Goal: Task Accomplishment & Management: Use online tool/utility

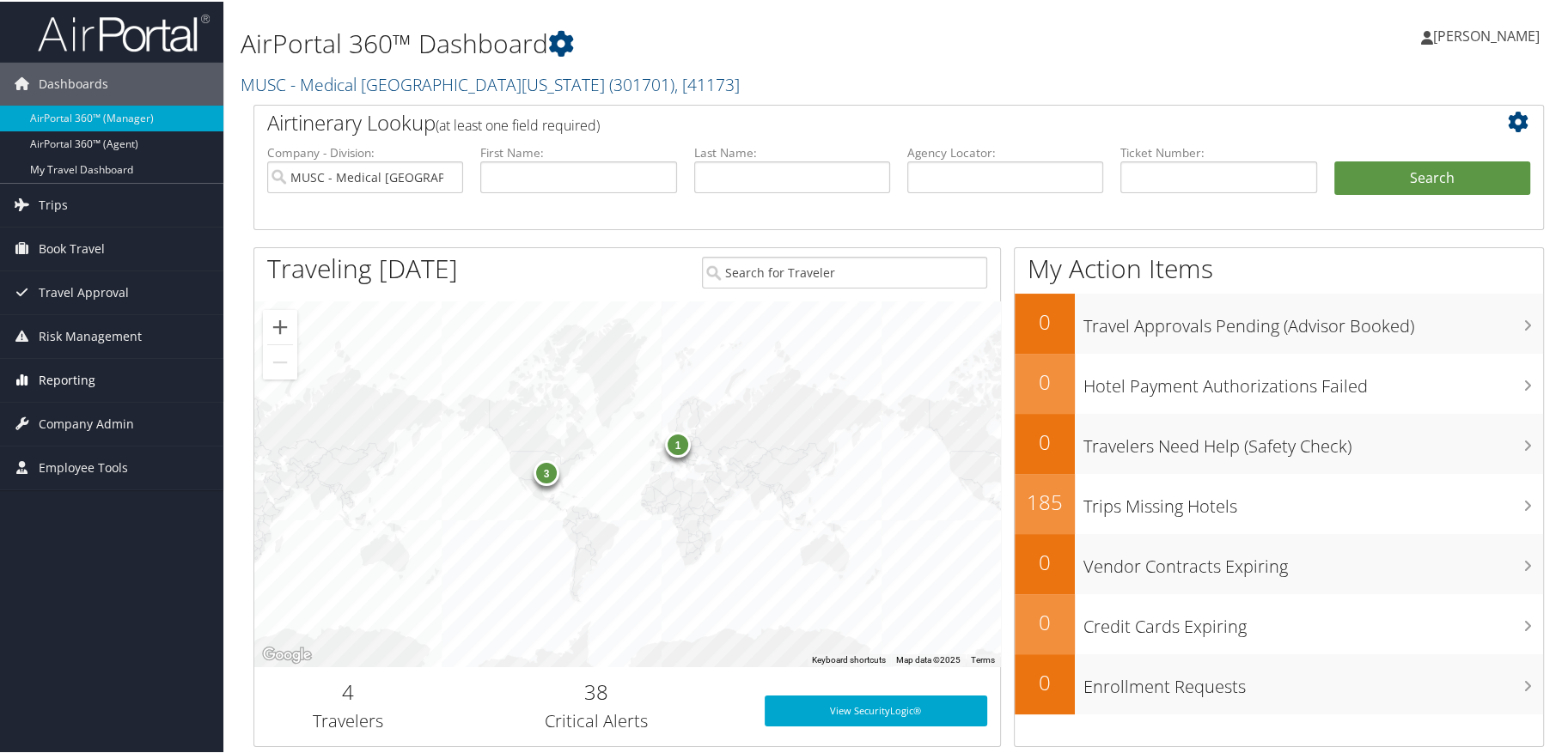
click at [80, 378] on span "Reporting" at bounding box center [66, 379] width 56 height 43
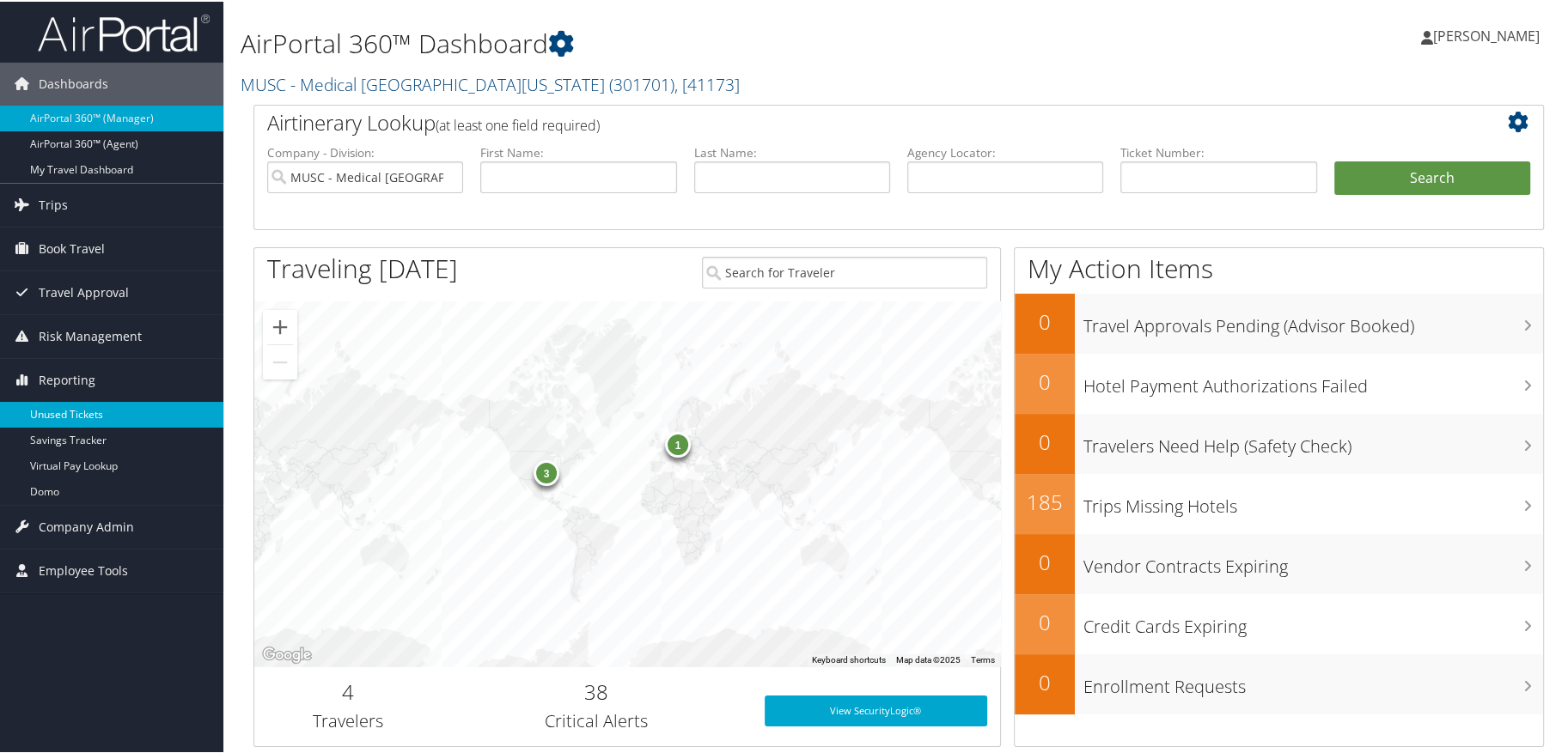
click at [76, 405] on link "Unused Tickets" at bounding box center [111, 413] width 223 height 25
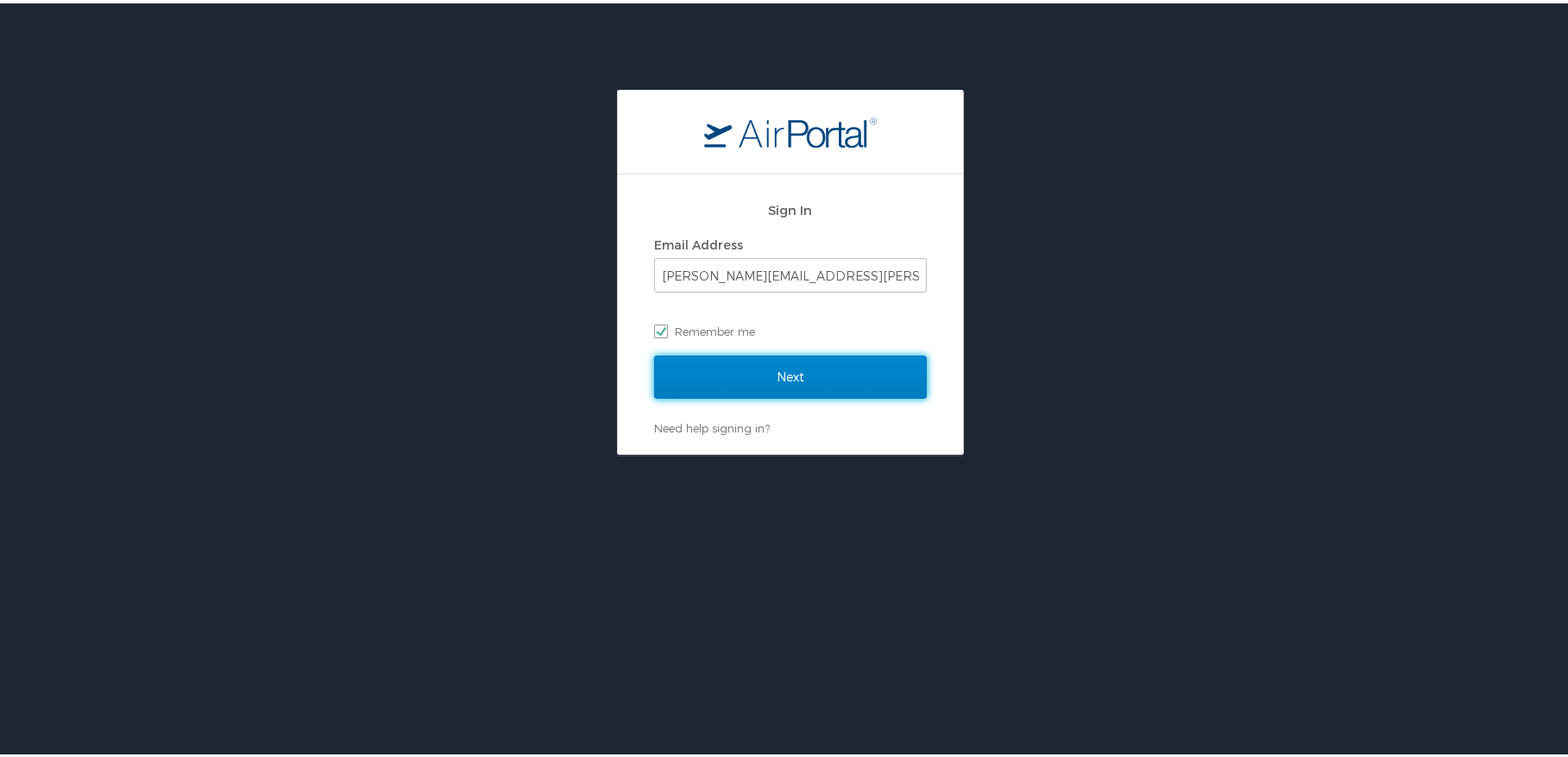
click at [781, 375] on input "Next" at bounding box center [790, 373] width 273 height 43
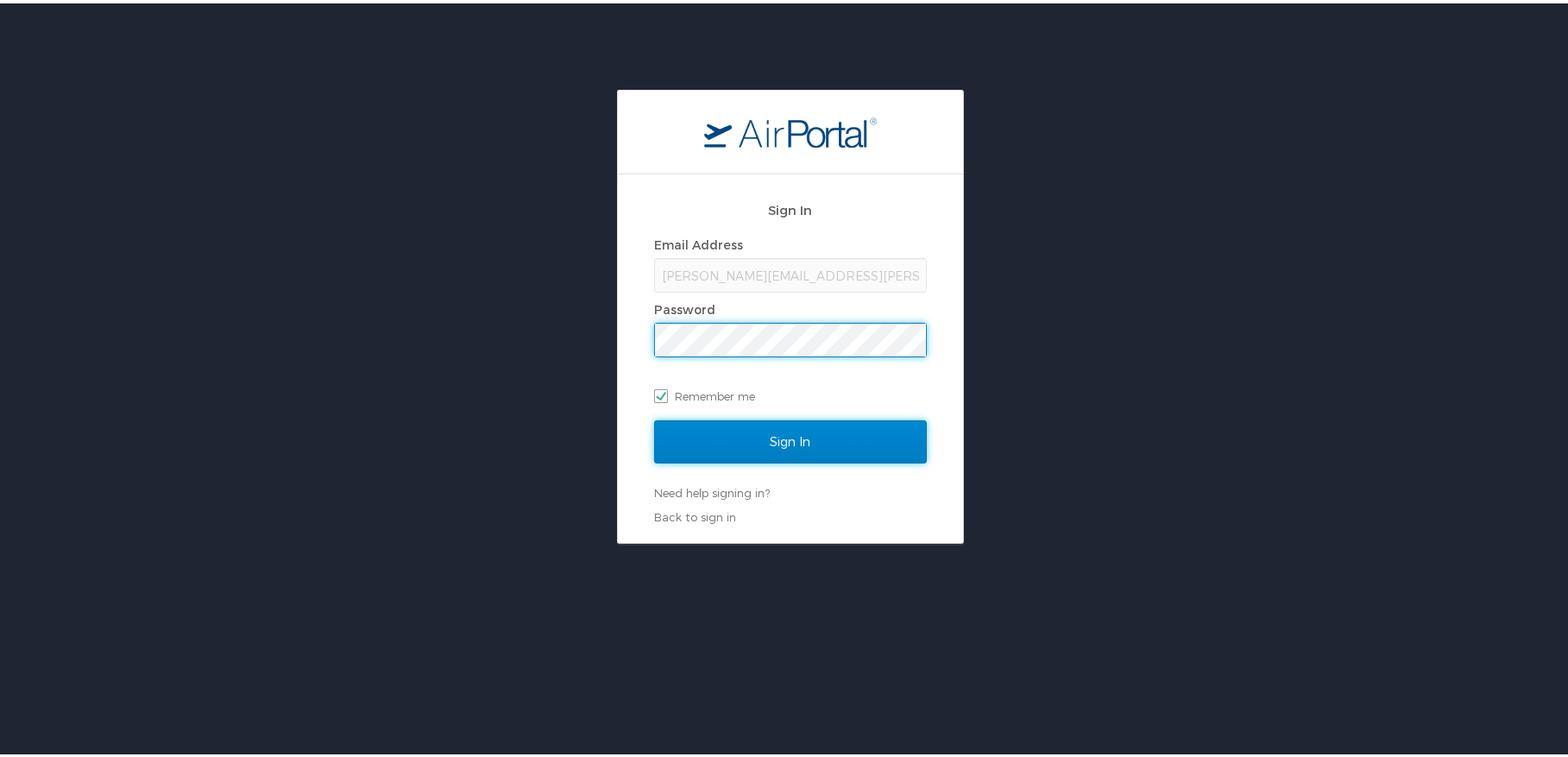
click at [782, 430] on input "Sign In" at bounding box center [790, 438] width 273 height 43
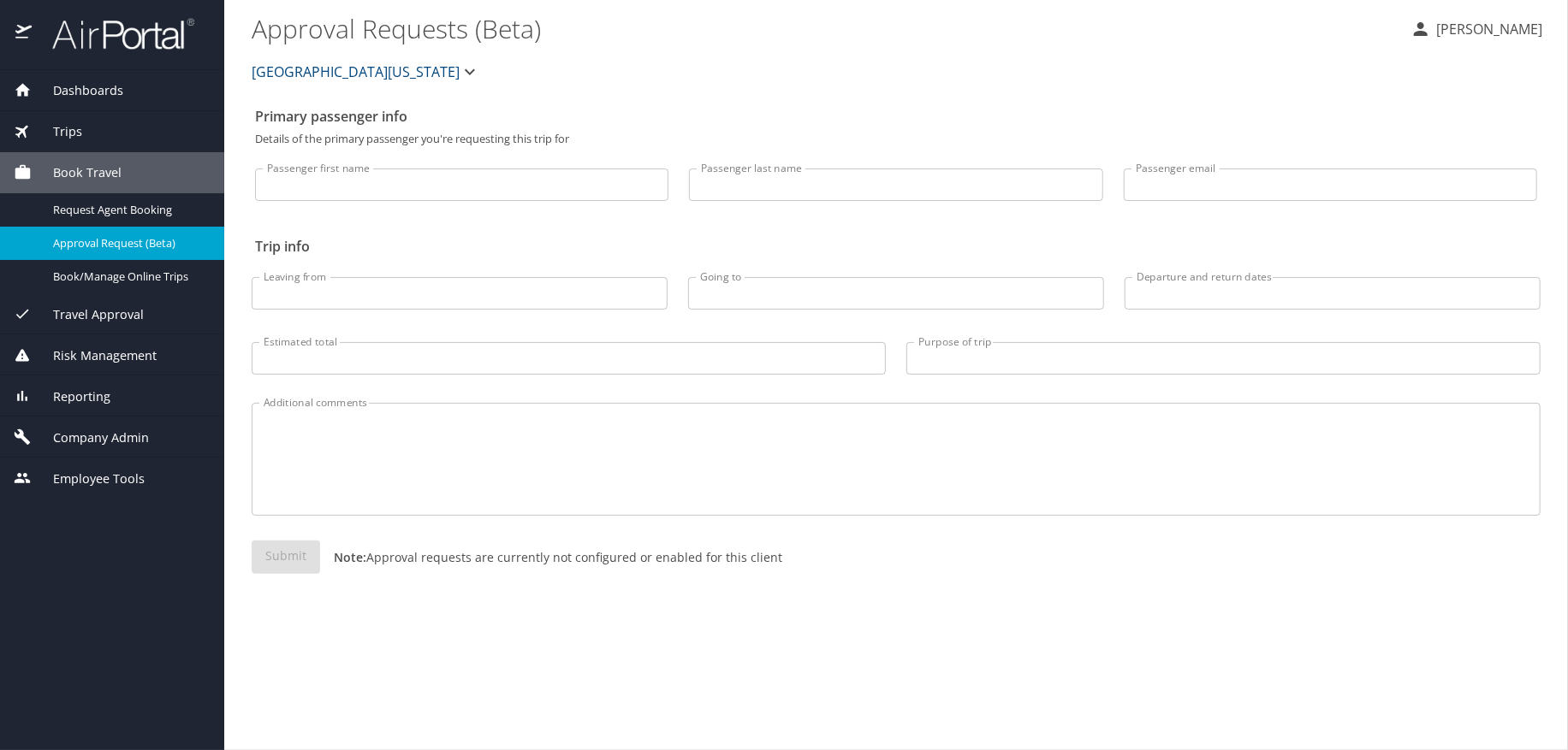
click at [460, 69] on icon "button" at bounding box center [470, 72] width 21 height 21
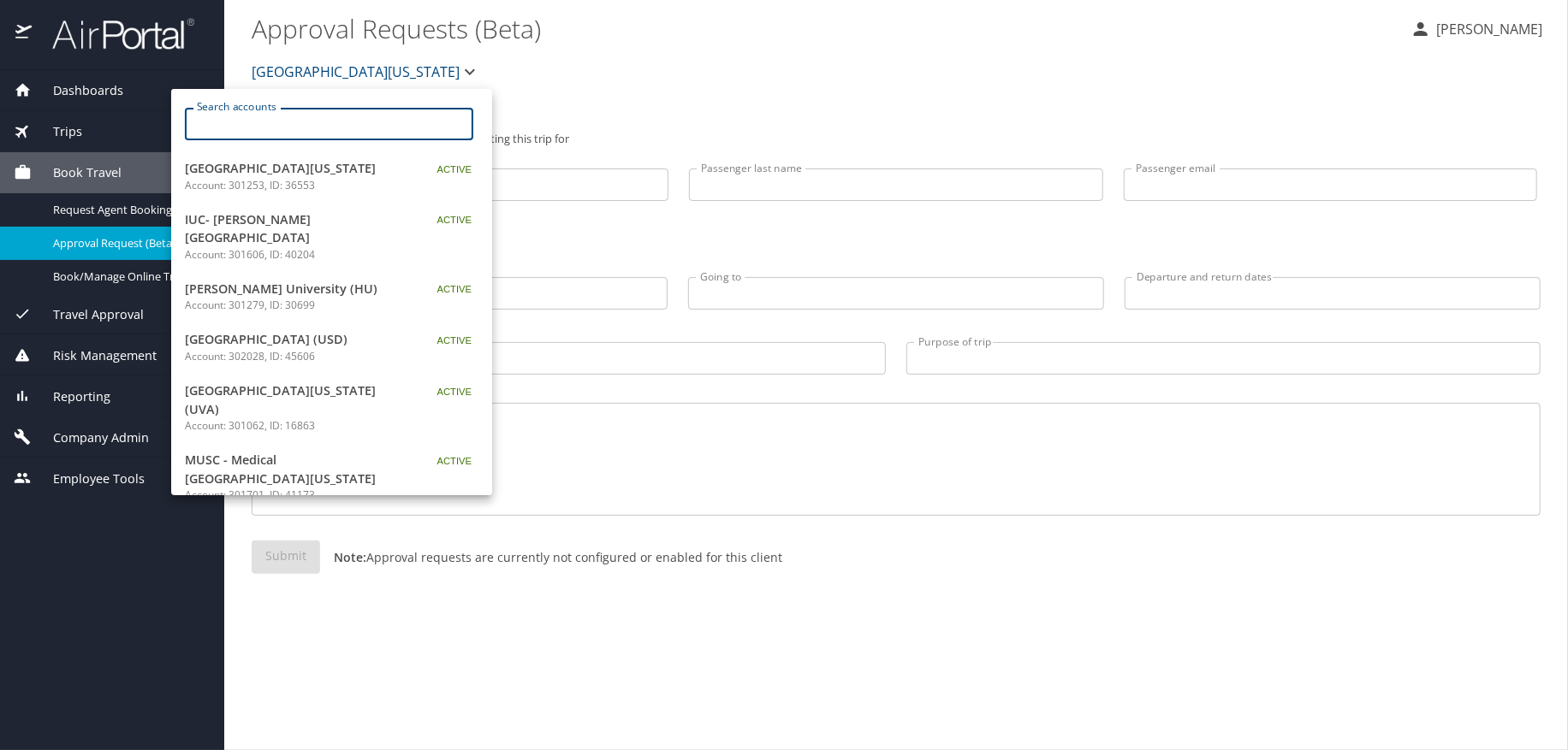
click at [317, 131] on input "Search accounts" at bounding box center [335, 124] width 278 height 33
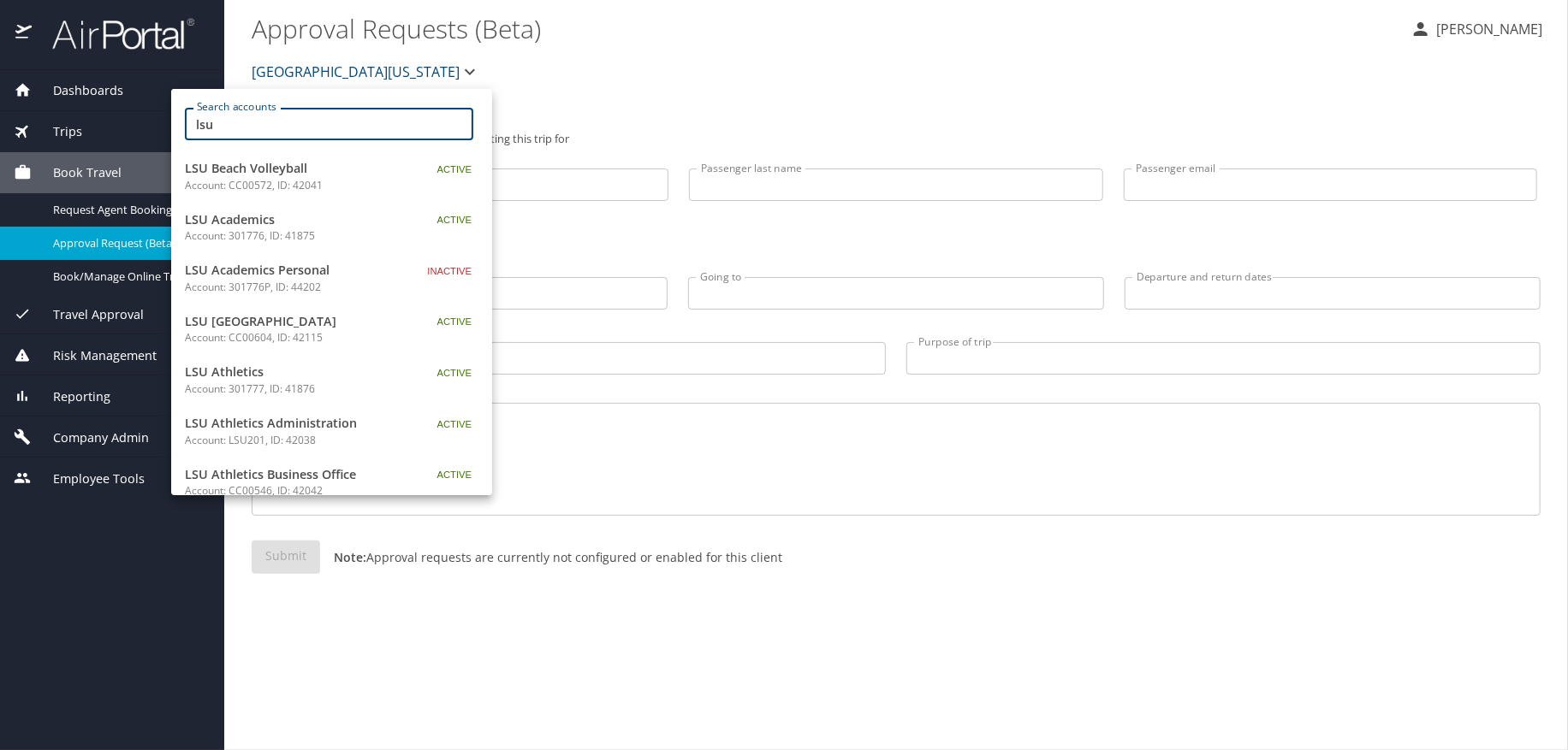
type input "lsu"
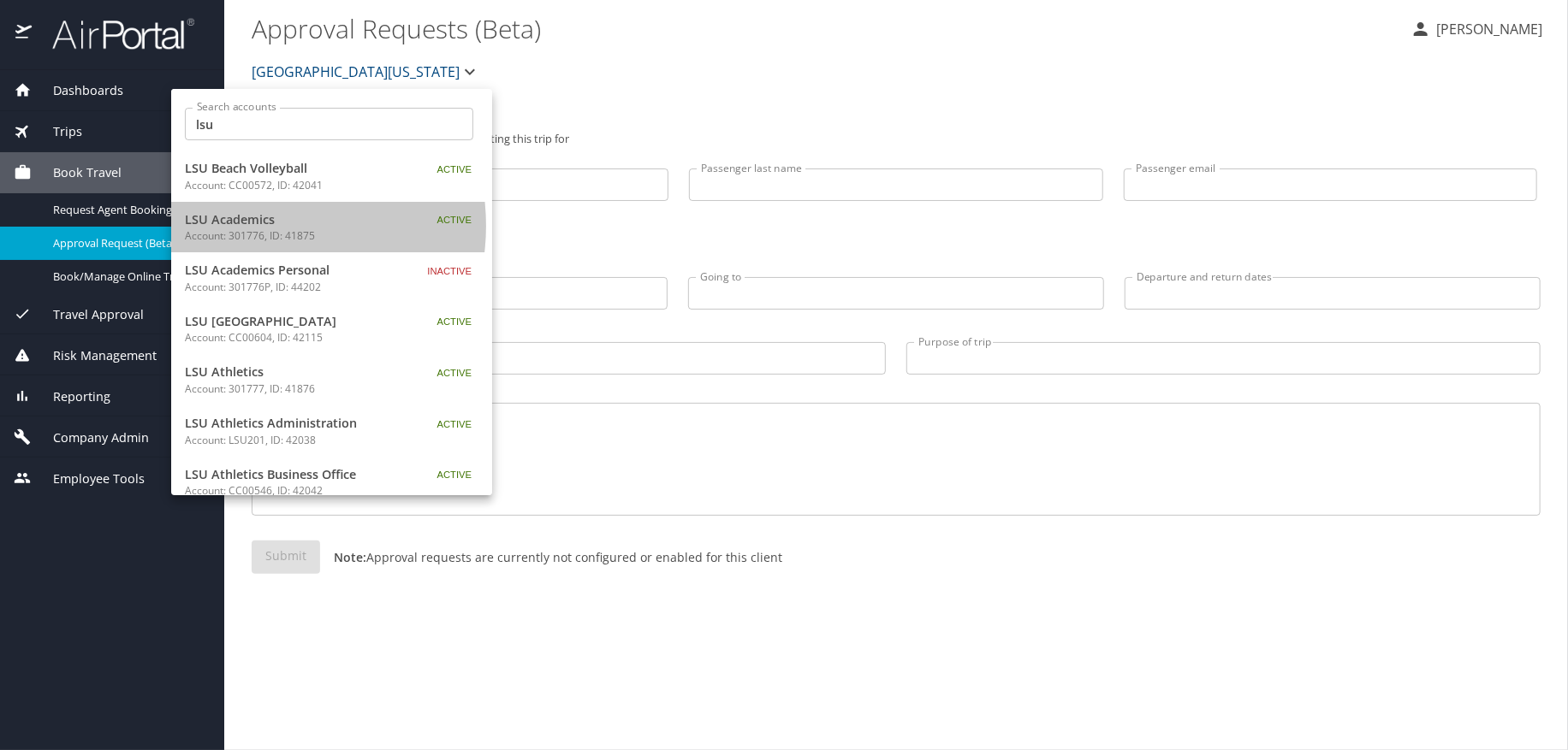
click at [257, 226] on span "LSU Academics" at bounding box center [292, 219] width 214 height 19
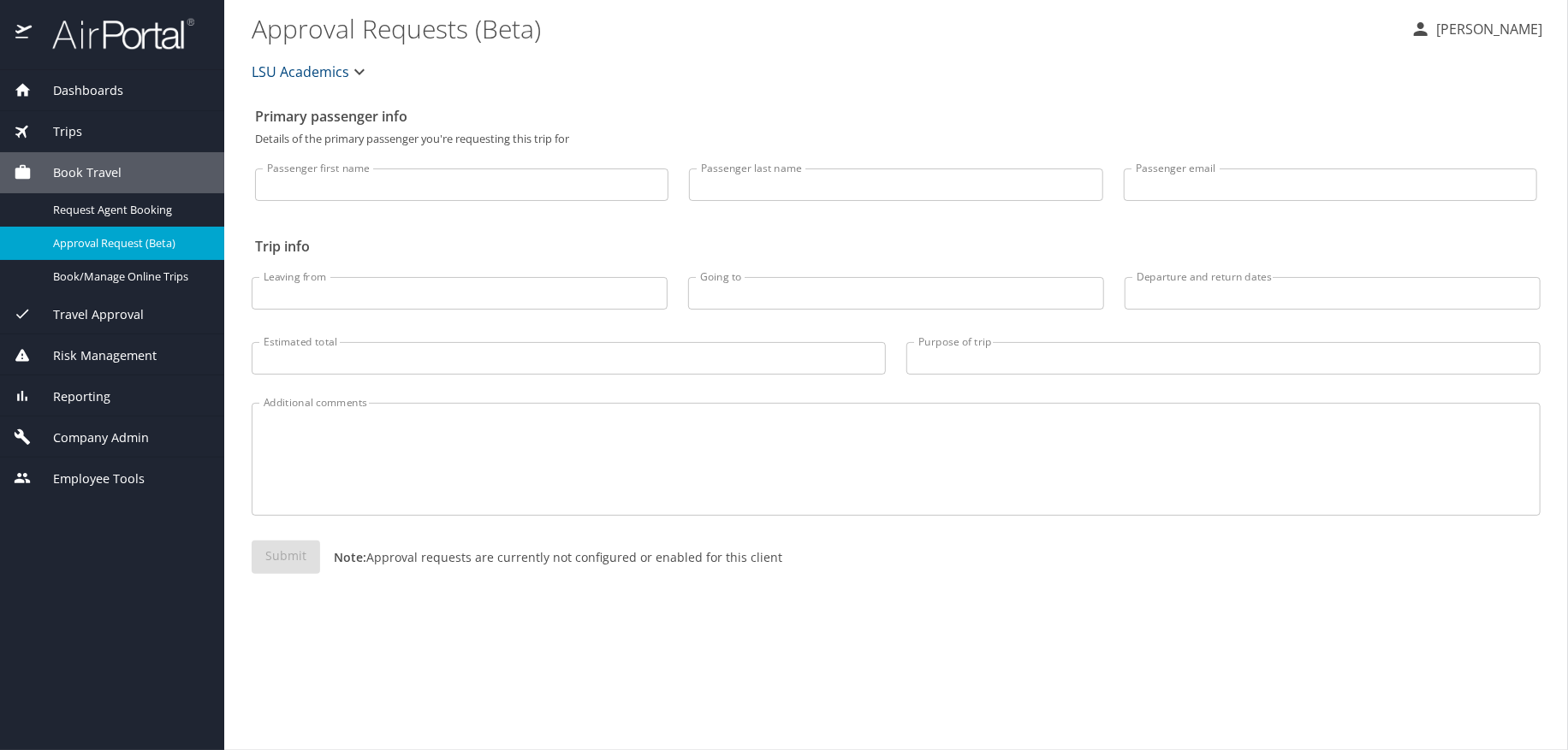
click at [93, 393] on span "Reporting" at bounding box center [71, 396] width 79 height 19
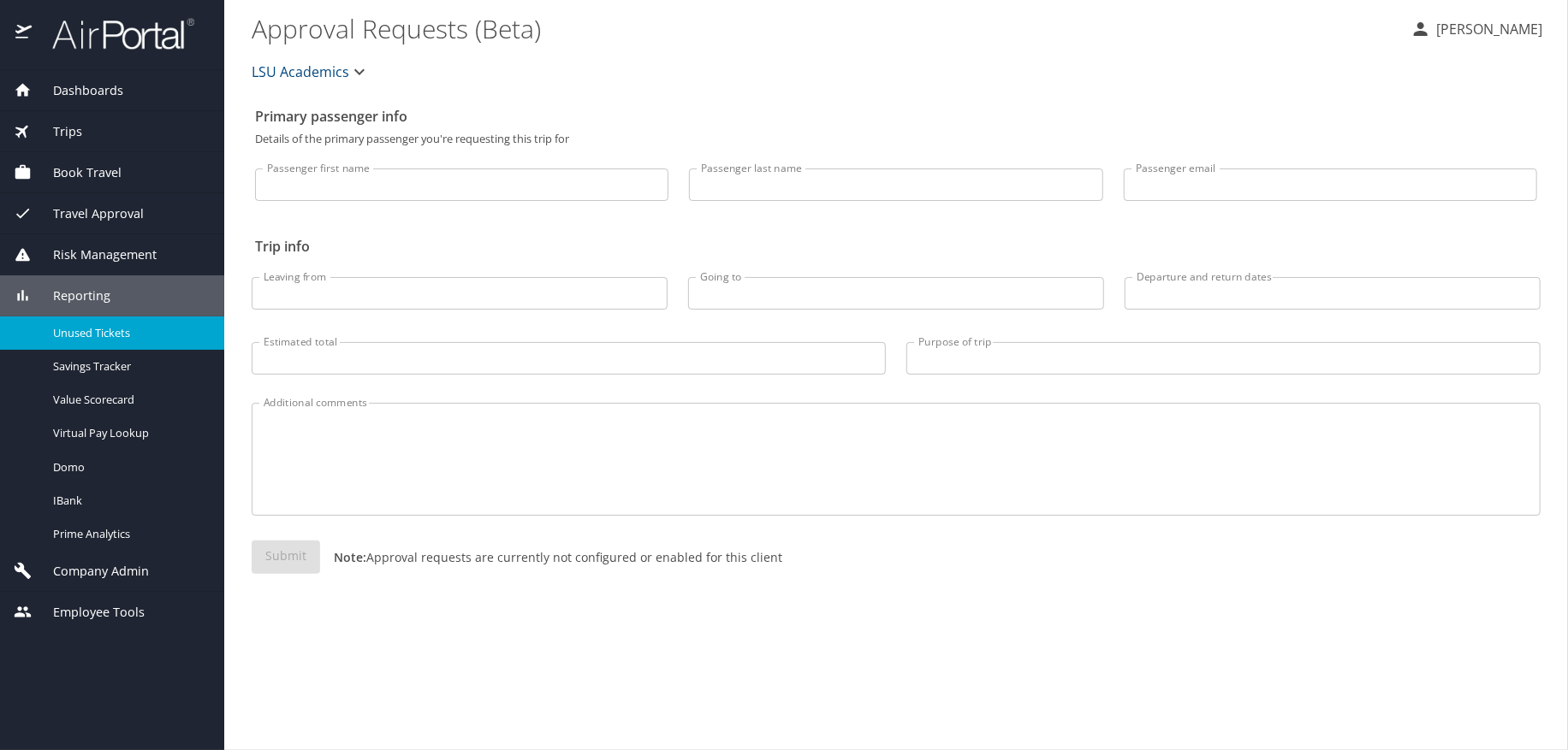
click at [97, 335] on span "Unused Tickets" at bounding box center [129, 334] width 151 height 16
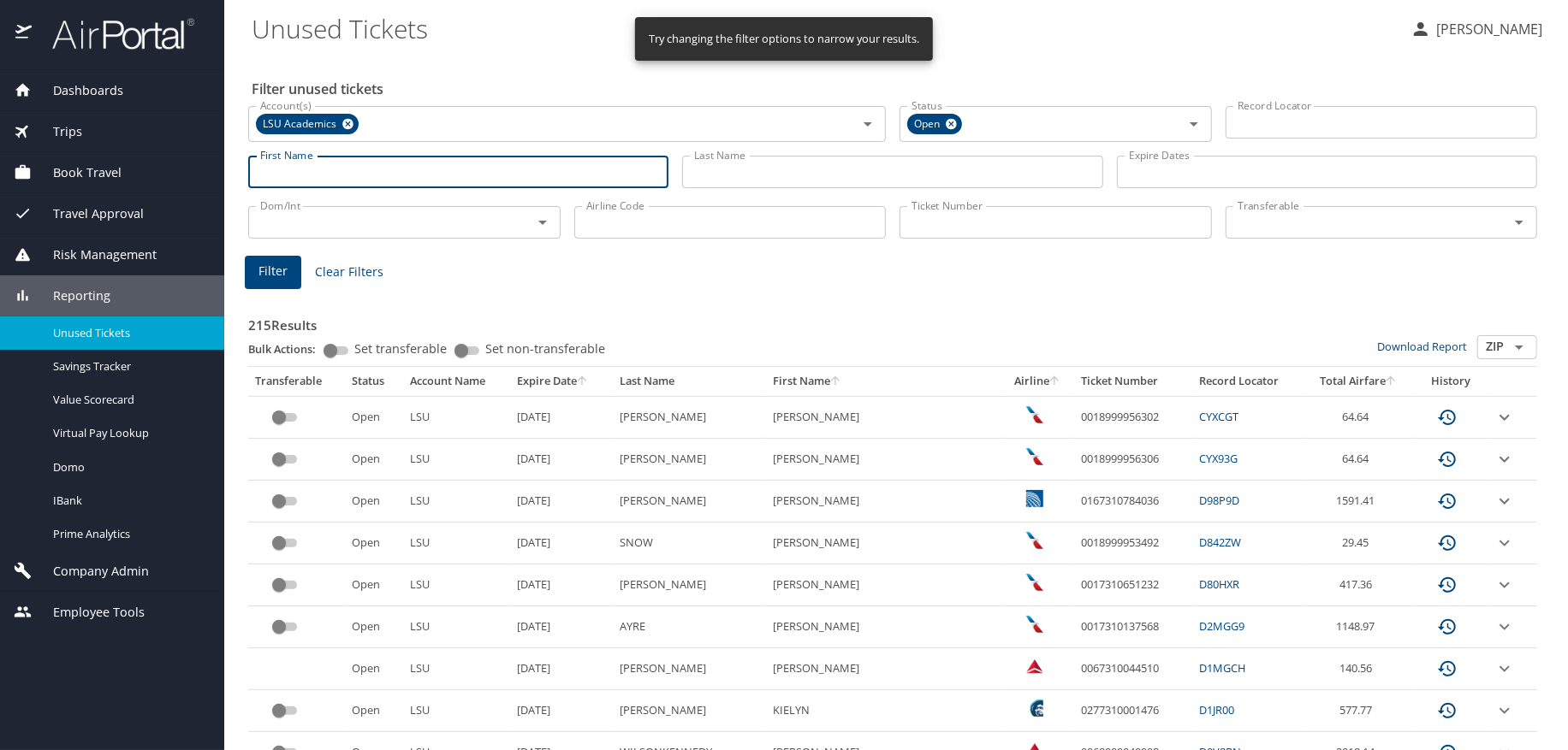
click at [311, 176] on input "First Name" at bounding box center [458, 172] width 420 height 33
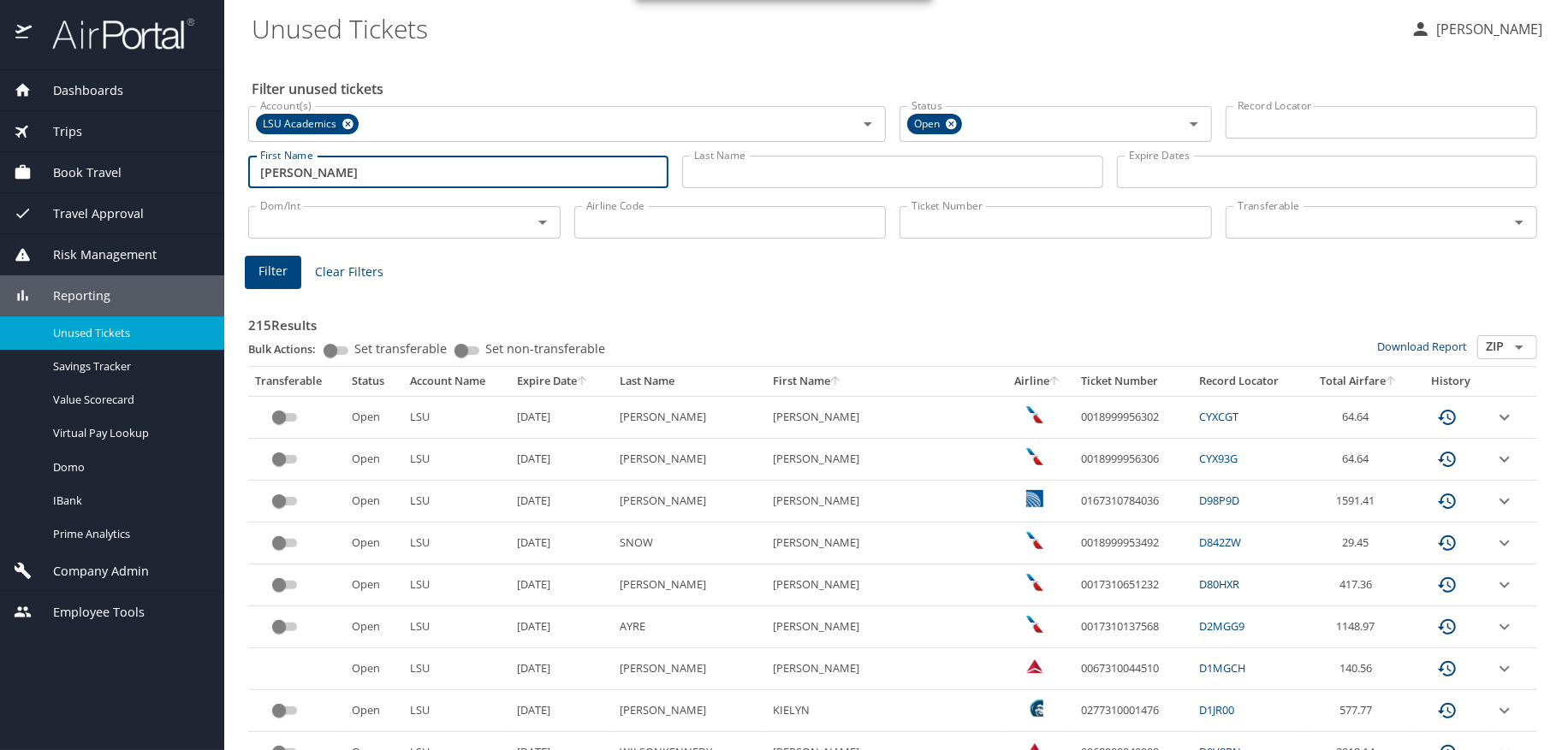
type input "jason"
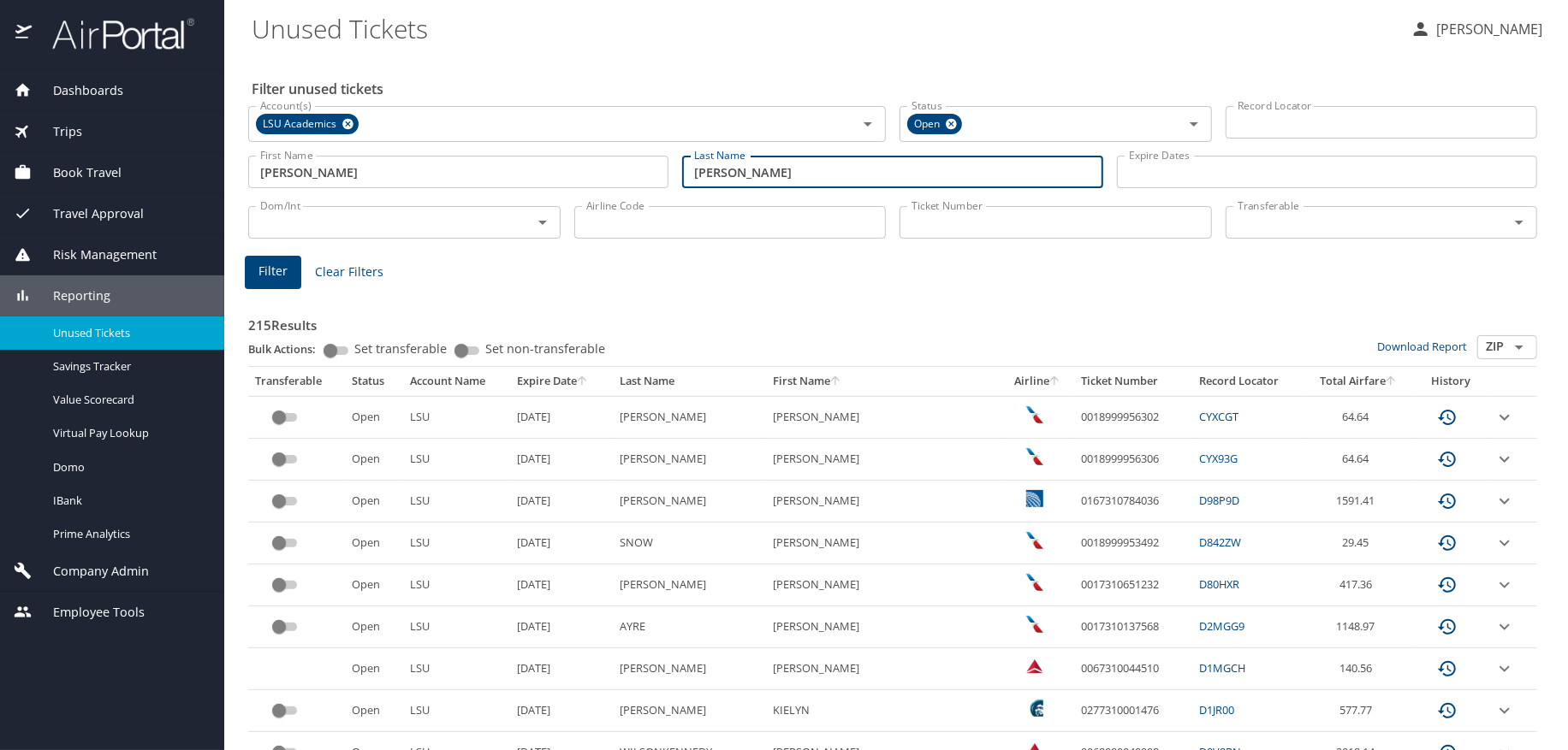
type input "droddy"
click at [275, 273] on span "Filter" at bounding box center [273, 272] width 29 height 22
